Goal: Obtain resource: Download file/media

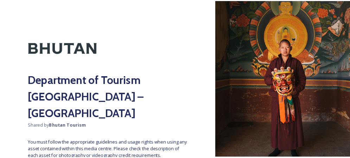
scroll to position [73, 0]
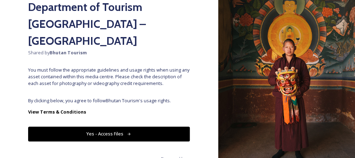
click at [122, 126] on button "Yes - Access Files" at bounding box center [109, 133] width 162 height 14
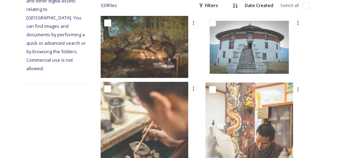
scroll to position [0, 0]
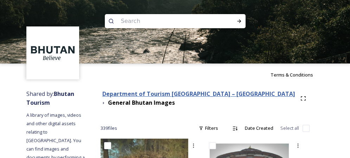
click at [192, 95] on strong "Department of Tourism [GEOGRAPHIC_DATA] – [GEOGRAPHIC_DATA]" at bounding box center [198, 94] width 193 height 8
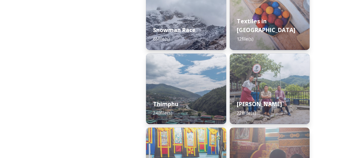
scroll to position [1168, 0]
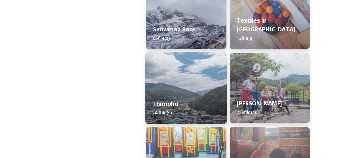
click at [195, 101] on div "Thimphu 248 file(s)" at bounding box center [186, 108] width 82 height 32
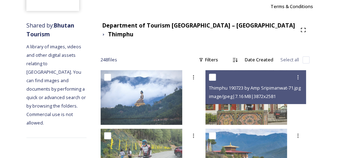
scroll to position [127, 0]
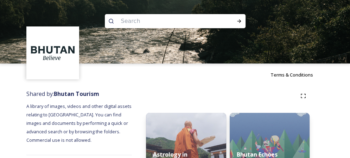
click at [149, 23] on input at bounding box center [165, 20] width 96 height 15
type input "dochula"
click at [240, 21] on icon at bounding box center [239, 21] width 4 height 4
click at [238, 26] on div at bounding box center [239, 21] width 13 height 13
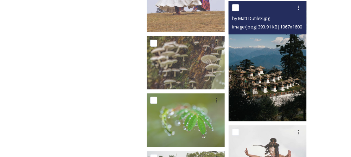
scroll to position [2696, 0]
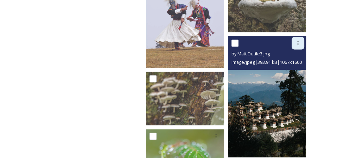
click at [297, 40] on icon at bounding box center [298, 43] width 6 height 6
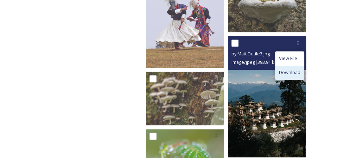
click at [296, 69] on span "Download" at bounding box center [289, 72] width 21 height 7
